Goal: Task Accomplishment & Management: Use online tool/utility

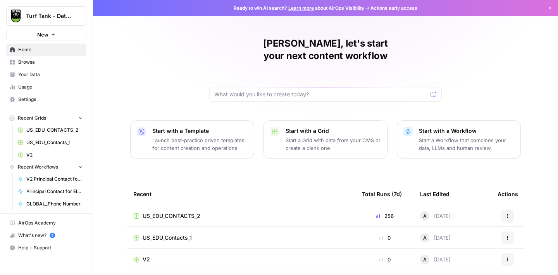
click at [234, 212] on div "US_EDU_CONTACTS_2" at bounding box center [241, 216] width 216 height 8
click at [54, 129] on span "US_EDU_CONTACTS_2" at bounding box center [54, 129] width 57 height 7
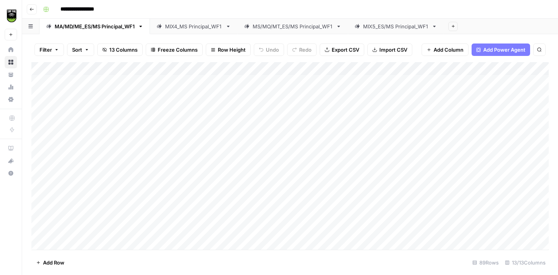
click at [437, 27] on icon at bounding box center [434, 26] width 5 height 5
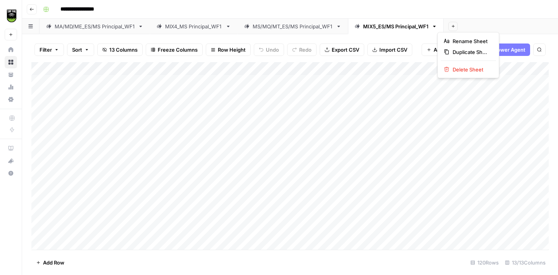
click at [437, 27] on icon "button" at bounding box center [434, 26] width 5 height 5
click at [465, 55] on span "Duplicate Sheet" at bounding box center [471, 52] width 37 height 8
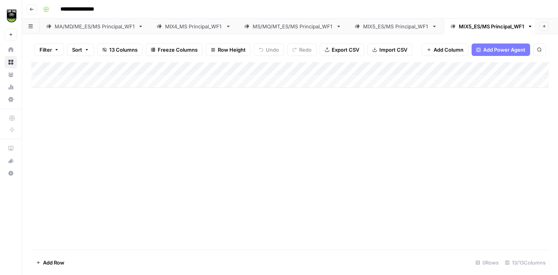
click at [475, 26] on div "MIX5_ES/MS Principal_WF1" at bounding box center [492, 26] width 66 height 8
drag, startPoint x: 477, startPoint y: 27, endPoint x: 485, endPoint y: 27, distance: 7.4
click at [477, 27] on input "**********" at bounding box center [493, 26] width 68 height 10
type input "**********"
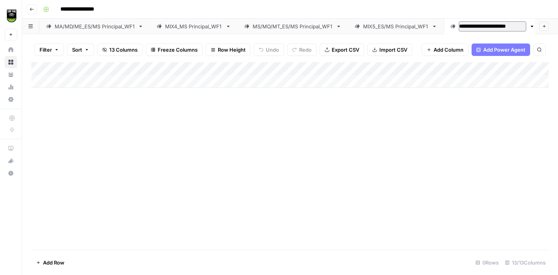
click at [452, 153] on div "Add Column" at bounding box center [290, 155] width 518 height 187
click at [380, 46] on span "Import CSV" at bounding box center [394, 50] width 28 height 8
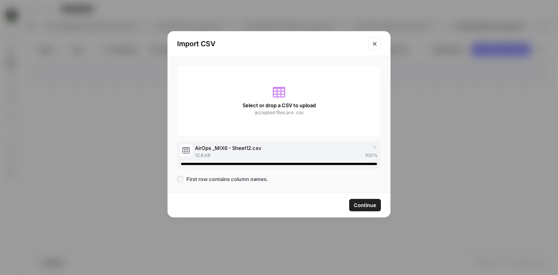
click at [362, 205] on span "Continue" at bounding box center [365, 205] width 22 height 8
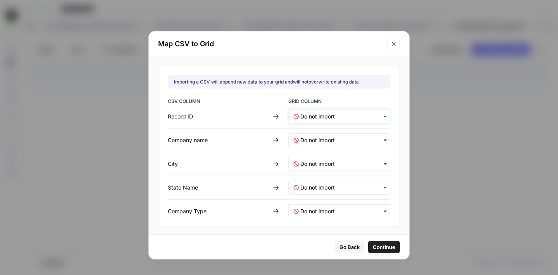
click at [312, 118] on ID-mapping "text" at bounding box center [342, 116] width 85 height 8
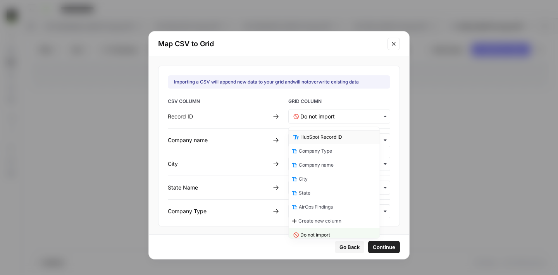
click at [318, 137] on span "HubSpot Record ID" at bounding box center [321, 136] width 42 height 7
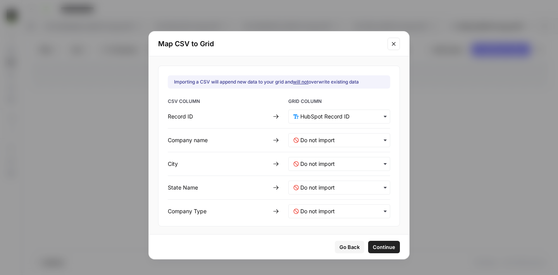
click at [317, 135] on div "button" at bounding box center [339, 140] width 102 height 14
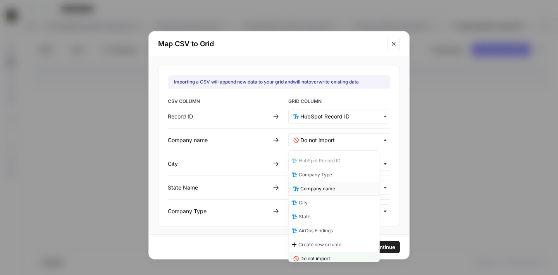
click at [321, 187] on span "Company name" at bounding box center [317, 188] width 35 height 7
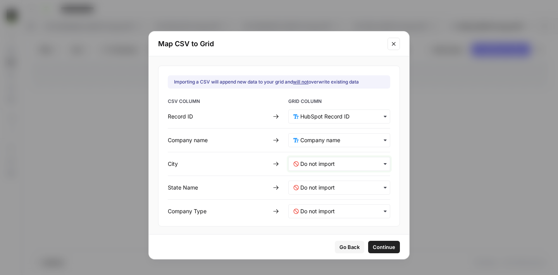
click at [313, 167] on input "text" at bounding box center [342, 164] width 85 height 8
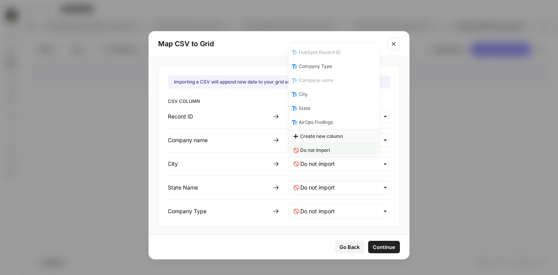
scroll to position [4, 0]
click at [313, 93] on div "City" at bounding box center [334, 90] width 91 height 14
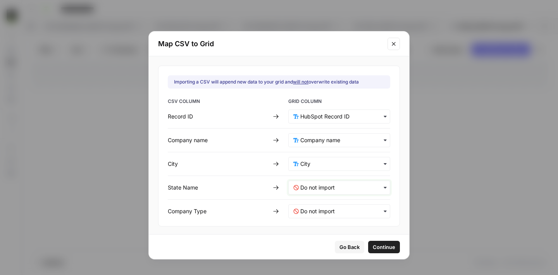
click at [310, 187] on Name-mapping "text" at bounding box center [342, 187] width 85 height 8
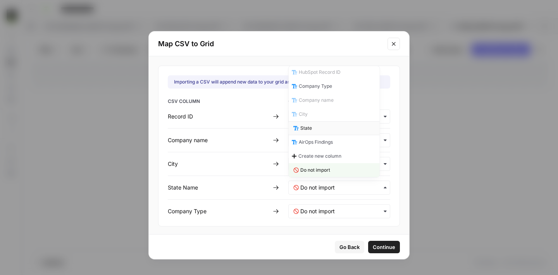
click at [311, 128] on span "State" at bounding box center [306, 127] width 12 height 7
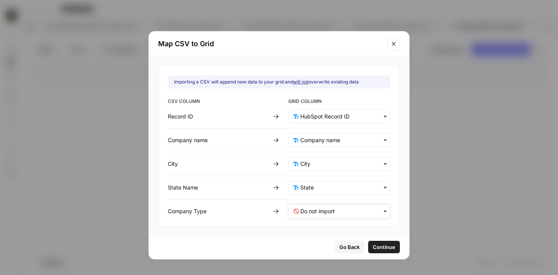
click at [322, 208] on Type-mapping "text" at bounding box center [342, 211] width 85 height 8
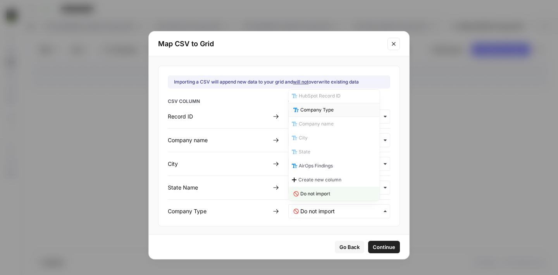
click at [318, 112] on span "Company Type" at bounding box center [316, 109] width 33 height 7
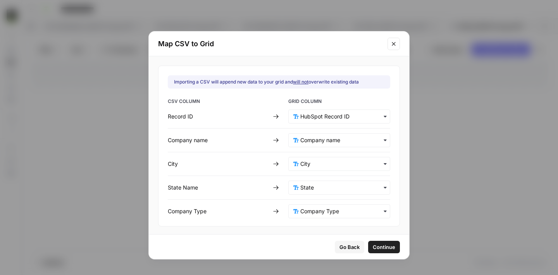
click at [373, 244] on span "Continue" at bounding box center [384, 247] width 22 height 8
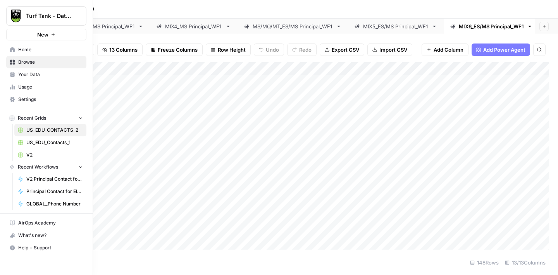
click at [35, 102] on span "Settings" at bounding box center [50, 99] width 65 height 7
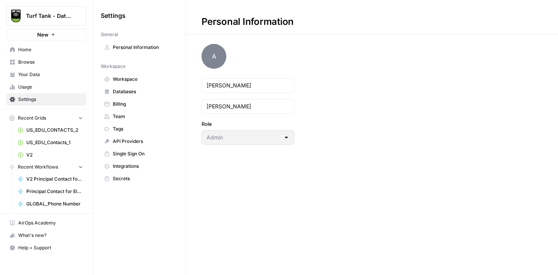
click at [142, 102] on span "Billing" at bounding box center [144, 103] width 62 height 7
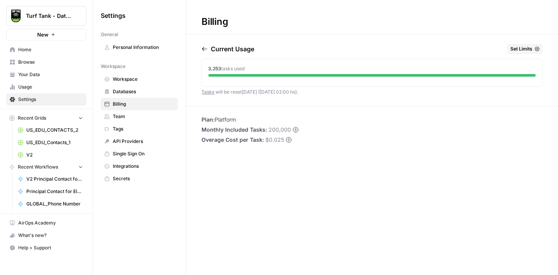
click at [49, 127] on span "US_EDU_CONTACTS_2" at bounding box center [54, 129] width 57 height 7
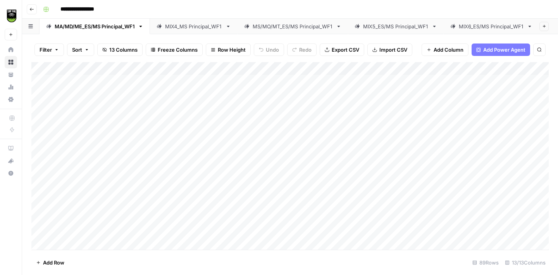
click at [470, 29] on div "MIX6_ES/MS Principal_WF1" at bounding box center [491, 26] width 65 height 8
click at [452, 69] on div "Add Column" at bounding box center [290, 155] width 518 height 187
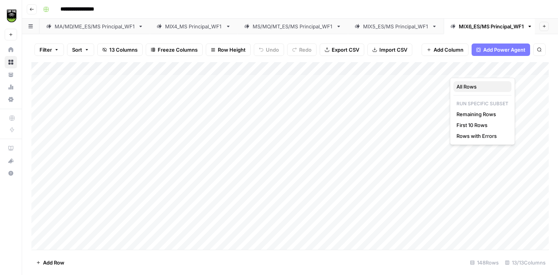
click at [463, 89] on span "All Rows" at bounding box center [481, 87] width 49 height 8
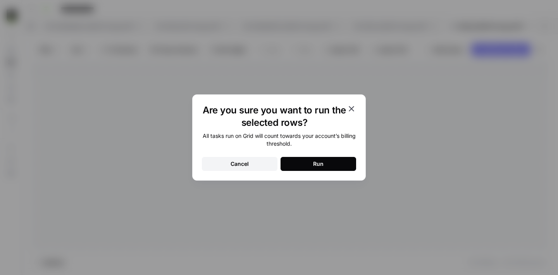
click at [330, 163] on button "Run" at bounding box center [319, 164] width 76 height 14
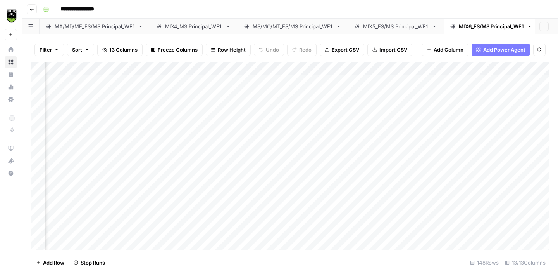
scroll to position [0, 114]
click at [234, 189] on div "Add Column" at bounding box center [290, 155] width 518 height 187
type textarea "*****"
click at [88, 81] on div "Add Column" at bounding box center [290, 155] width 518 height 187
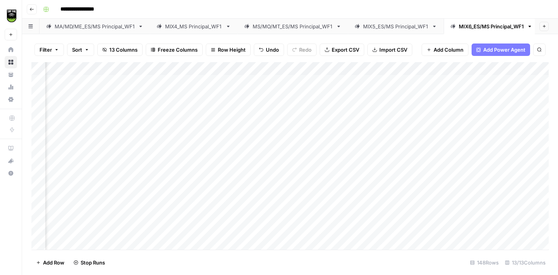
scroll to position [0, 157]
click at [179, 81] on div "Add Column" at bounding box center [290, 155] width 518 height 187
type textarea "*******"
click at [63, 92] on div "Add Column" at bounding box center [290, 155] width 518 height 187
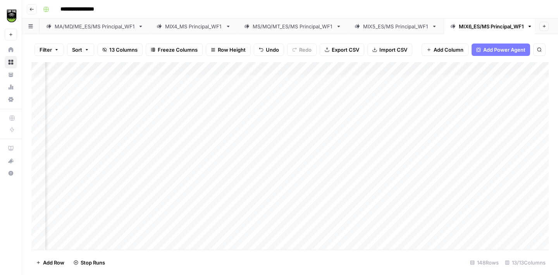
click at [191, 81] on div "Add Column" at bounding box center [290, 155] width 518 height 187
click at [72, 110] on div "Add Column" at bounding box center [290, 155] width 518 height 187
click at [179, 95] on div "Add Column" at bounding box center [290, 155] width 518 height 187
click at [77, 122] on div "Add Column" at bounding box center [290, 155] width 518 height 187
click at [195, 107] on div "Add Column" at bounding box center [290, 155] width 518 height 187
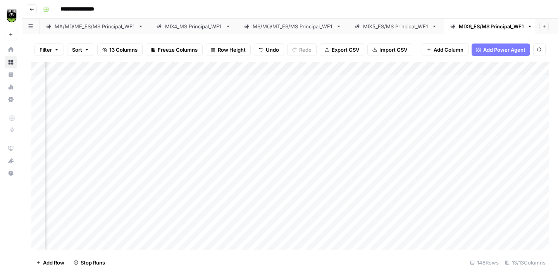
click at [62, 135] on div "Add Column" at bounding box center [290, 155] width 518 height 187
click at [189, 123] on div "Add Column" at bounding box center [290, 155] width 518 height 187
click at [60, 147] on div "Add Column" at bounding box center [290, 155] width 518 height 187
click at [194, 135] on div "Add Column" at bounding box center [290, 155] width 518 height 187
click at [75, 161] on div "Add Column" at bounding box center [290, 155] width 518 height 187
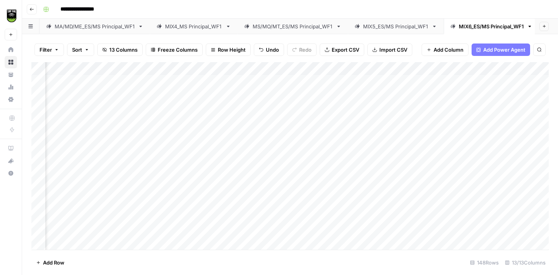
click at [188, 160] on div "Add Column" at bounding box center [290, 155] width 518 height 187
type textarea "**********"
click at [69, 176] on div "Add Column" at bounding box center [290, 155] width 518 height 187
click at [181, 162] on div "Add Column" at bounding box center [290, 155] width 518 height 187
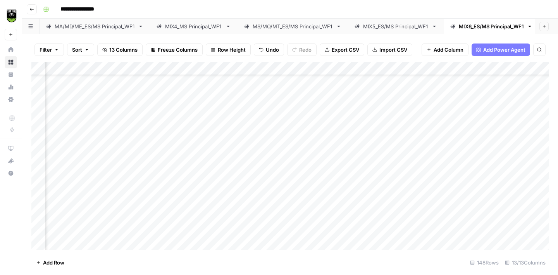
scroll to position [28, 157]
click at [74, 171] on div "Add Column" at bounding box center [290, 155] width 518 height 187
click at [188, 121] on div "Add Column" at bounding box center [290, 155] width 518 height 187
click at [177, 167] on div "Add Column" at bounding box center [290, 155] width 518 height 187
click at [79, 185] on div "Add Column" at bounding box center [290, 155] width 518 height 187
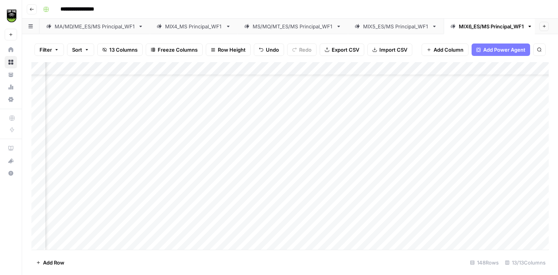
click at [181, 180] on div "Add Column" at bounding box center [290, 155] width 518 height 187
type textarea "**********"
click at [60, 198] on div "Add Column" at bounding box center [290, 155] width 518 height 187
click at [186, 176] on div "Add Column" at bounding box center [290, 155] width 518 height 187
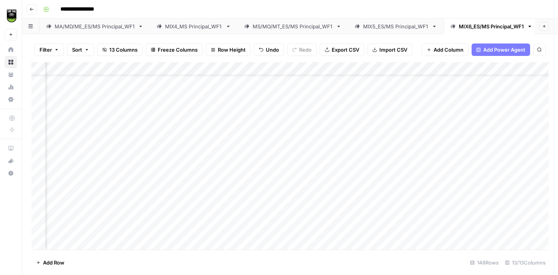
click at [192, 204] on div "Add Column" at bounding box center [290, 155] width 518 height 187
click at [70, 215] on div "Add Column" at bounding box center [290, 155] width 518 height 187
click at [211, 161] on div "Add Column" at bounding box center [290, 155] width 518 height 187
click at [184, 185] on div "Add Column" at bounding box center [290, 155] width 518 height 187
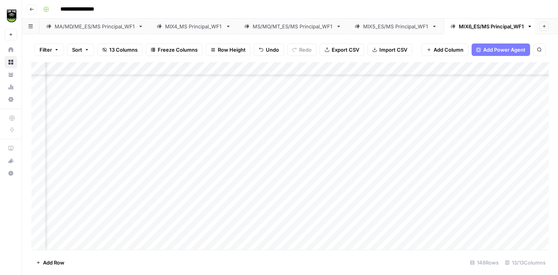
click at [72, 199] on div "Add Column" at bounding box center [290, 155] width 518 height 187
click at [194, 188] on div "Add Column" at bounding box center [290, 155] width 518 height 187
click at [67, 169] on div "Add Column" at bounding box center [290, 155] width 518 height 187
click at [186, 131] on div "Add Column" at bounding box center [290, 155] width 518 height 187
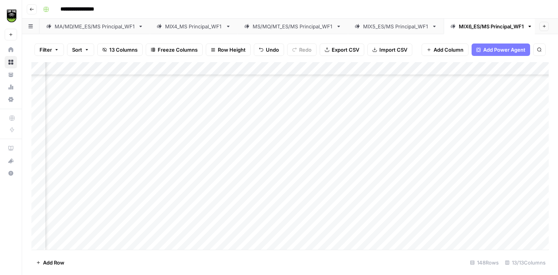
click at [182, 171] on div "Add Column" at bounding box center [290, 155] width 518 height 187
click at [78, 185] on div "Add Column" at bounding box center [290, 155] width 518 height 187
click at [180, 169] on div "Add Column" at bounding box center [290, 155] width 518 height 187
click at [65, 193] on div "Add Column" at bounding box center [290, 155] width 518 height 187
click at [178, 180] on div "Add Column" at bounding box center [290, 155] width 518 height 187
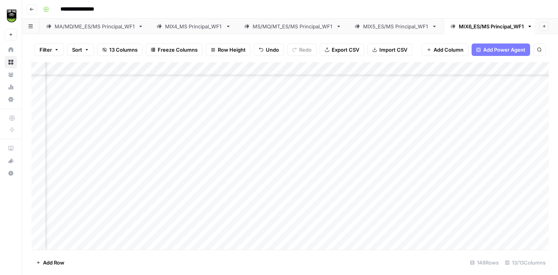
click at [77, 209] on div "Add Column" at bounding box center [290, 155] width 518 height 187
click at [178, 194] on div "Add Column" at bounding box center [290, 155] width 518 height 187
click at [64, 143] on div "Add Column" at bounding box center [290, 155] width 518 height 187
click at [177, 129] on div "Add Column" at bounding box center [290, 155] width 518 height 187
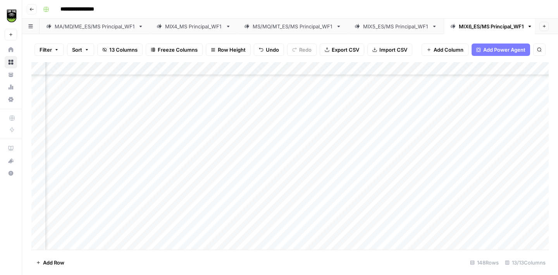
click at [71, 161] on div "Add Column" at bounding box center [290, 155] width 518 height 187
click at [188, 146] on div "Add Column" at bounding box center [290, 155] width 518 height 187
click at [81, 171] on div "Add Column" at bounding box center [290, 155] width 518 height 187
click at [181, 158] on div "Add Column" at bounding box center [290, 155] width 518 height 187
click at [73, 185] on div "Add Column" at bounding box center [290, 155] width 518 height 187
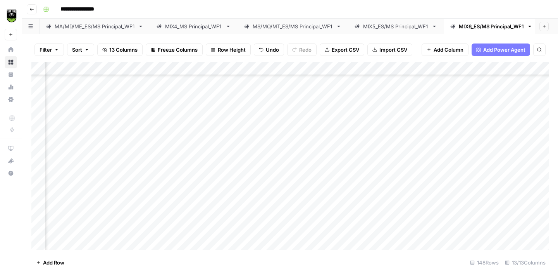
click at [201, 174] on div "Add Column" at bounding box center [290, 155] width 518 height 187
click at [69, 197] on div "Add Column" at bounding box center [290, 155] width 518 height 187
click at [183, 197] on div "Add Column" at bounding box center [290, 155] width 518 height 187
type textarea "**********"
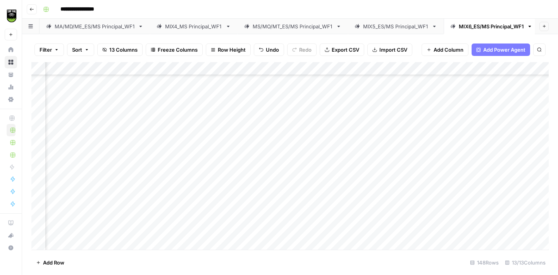
click at [82, 211] on div "Add Column" at bounding box center [290, 155] width 518 height 187
click at [199, 79] on div "Add Column" at bounding box center [290, 155] width 518 height 187
click at [177, 207] on div "Add Column" at bounding box center [290, 155] width 518 height 187
click at [73, 104] on div "Add Column" at bounding box center [290, 155] width 518 height 187
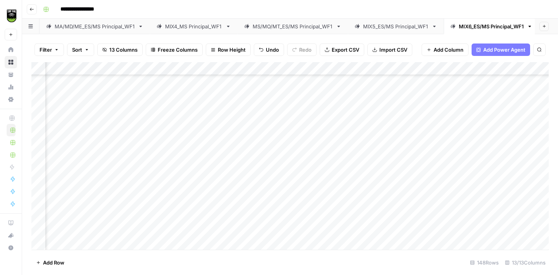
click at [180, 102] on div "Add Column" at bounding box center [290, 155] width 518 height 187
type textarea "*******"
click at [73, 116] on div "Add Column" at bounding box center [290, 155] width 518 height 187
click at [196, 107] on div "Add Column" at bounding box center [290, 155] width 518 height 187
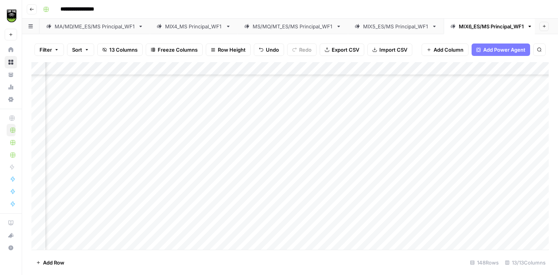
click at [74, 131] on div "Add Column" at bounding box center [290, 155] width 518 height 187
click at [177, 130] on div "Add Column" at bounding box center [290, 155] width 518 height 187
type textarea "**********"
click at [70, 141] on div "Add Column" at bounding box center [290, 155] width 518 height 187
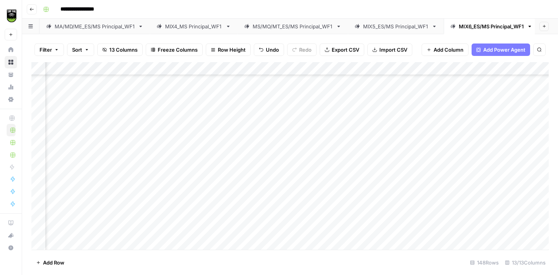
click at [185, 116] on div "Add Column" at bounding box center [290, 155] width 518 height 187
click at [187, 142] on div "Add Column" at bounding box center [290, 155] width 518 height 187
click at [185, 154] on div "Add Column" at bounding box center [290, 155] width 518 height 187
type textarea "*****"
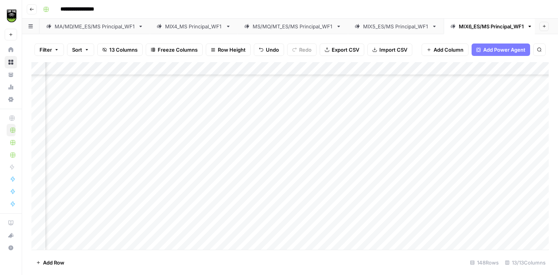
click at [65, 173] on div "Add Column" at bounding box center [290, 155] width 518 height 187
click at [182, 145] on div "Add Column" at bounding box center [290, 155] width 518 height 187
click at [183, 167] on div "Add Column" at bounding box center [290, 155] width 518 height 187
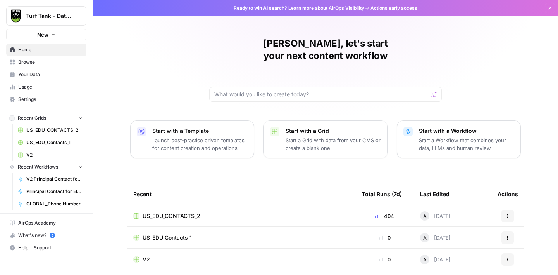
click at [48, 128] on span "US_EDU_CONTACTS_2" at bounding box center [54, 129] width 57 height 7
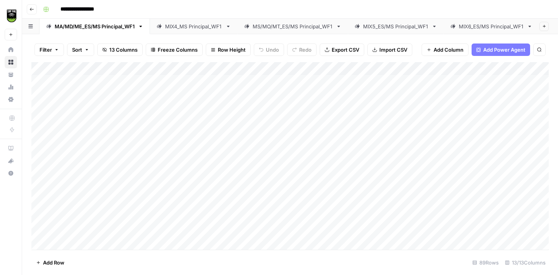
click at [488, 26] on div "MIX6_ES/MS Principal_WF1" at bounding box center [491, 26] width 65 height 8
click at [357, 161] on div "Add Column" at bounding box center [290, 155] width 518 height 187
type textarea "*****"
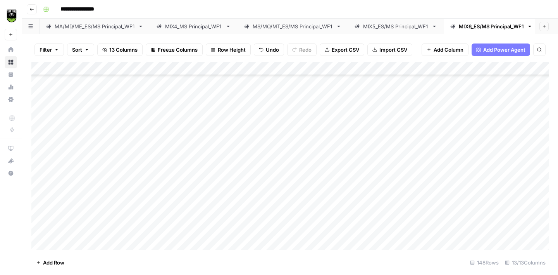
click at [357, 214] on div "Add Column" at bounding box center [290, 155] width 518 height 187
type textarea "*****"
click at [351, 159] on div "Add Column" at bounding box center [290, 155] width 518 height 187
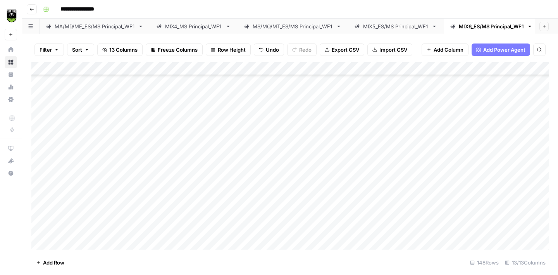
click at [351, 159] on div "Add Column" at bounding box center [290, 155] width 518 height 187
type textarea "*****"
click at [367, 131] on div "Add Column" at bounding box center [290, 155] width 518 height 187
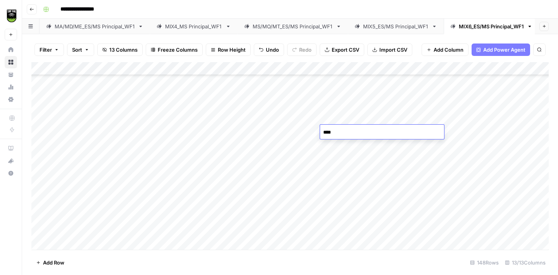
type textarea "*****"
click at [352, 204] on div "Add Column" at bounding box center [290, 155] width 518 height 187
type textarea "*****"
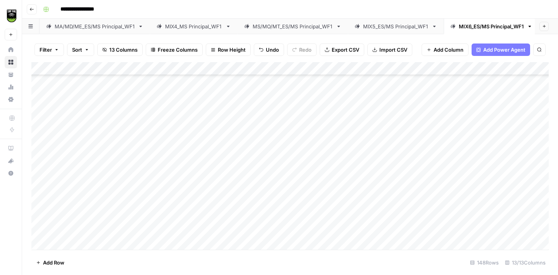
scroll to position [1439, 0]
click at [352, 195] on div "Add Column" at bounding box center [290, 155] width 518 height 187
type textarea "*****"
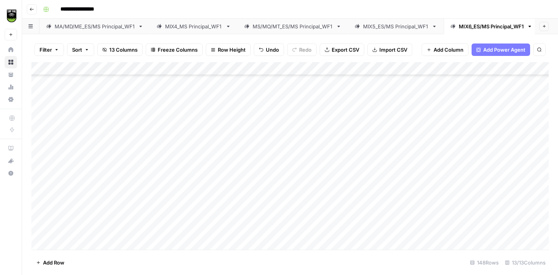
click at [344, 147] on div "Add Column" at bounding box center [290, 155] width 518 height 187
click at [350, 182] on div "Add Column" at bounding box center [290, 155] width 518 height 187
click at [344, 204] on div "Add Column" at bounding box center [290, 155] width 518 height 187
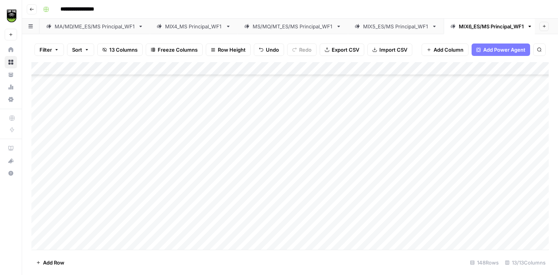
click at [363, 178] on div "Add Column" at bounding box center [290, 155] width 518 height 187
click at [361, 222] on div "Add Column" at bounding box center [290, 155] width 518 height 187
click at [361, 192] on div "Add Column" at bounding box center [290, 155] width 518 height 187
